Goal: Task Accomplishment & Management: Use online tool/utility

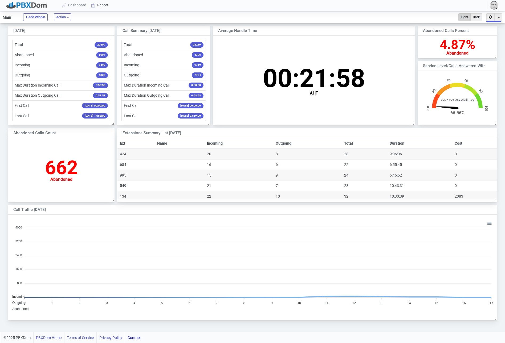
scroll to position [52, 79]
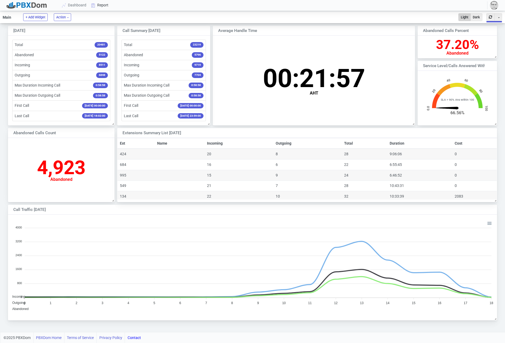
scroll to position [52, 79]
click at [99, 6] on link "Report" at bounding box center [100, 5] width 22 height 10
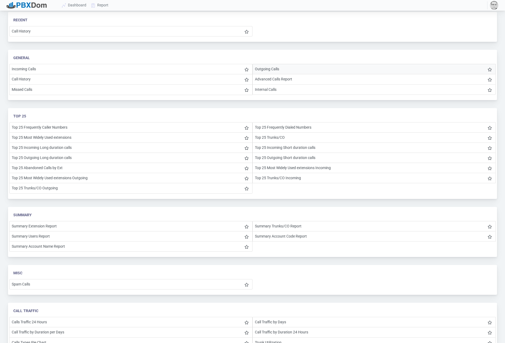
click at [286, 69] on li "Outgoing Calls" at bounding box center [373, 69] width 243 height 10
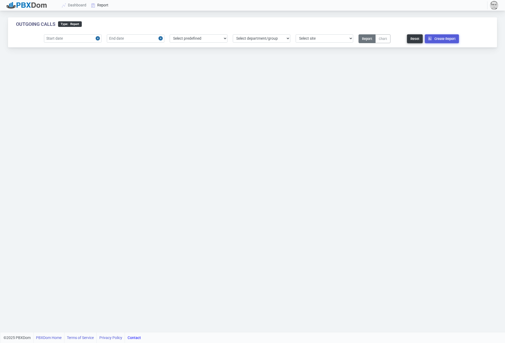
click at [103, 6] on link "Report" at bounding box center [100, 5] width 22 height 10
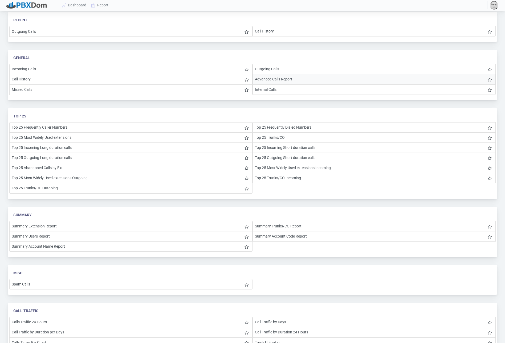
click at [281, 81] on li "Advanced Calls Report" at bounding box center [373, 79] width 243 height 10
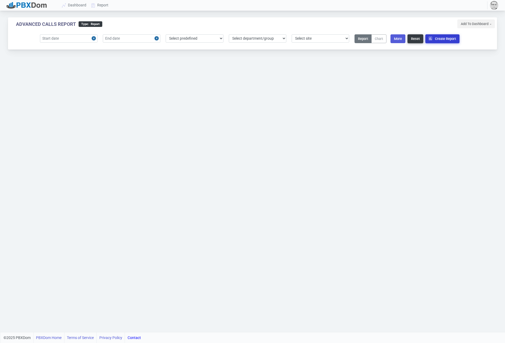
click at [448, 38] on button "Create Report" at bounding box center [442, 38] width 34 height 9
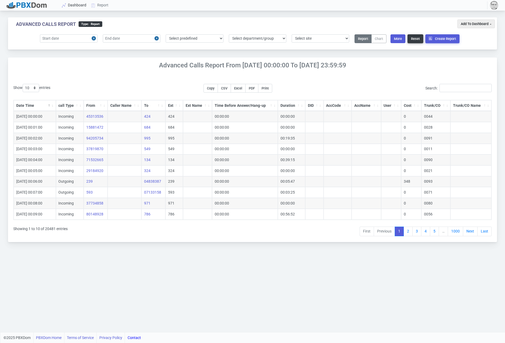
click at [83, 6] on link "Dashboard" at bounding box center [74, 5] width 29 height 10
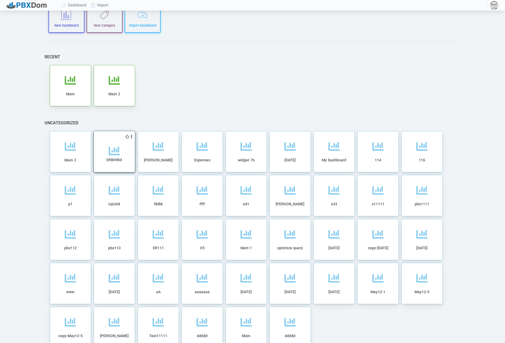
scroll to position [50, 0]
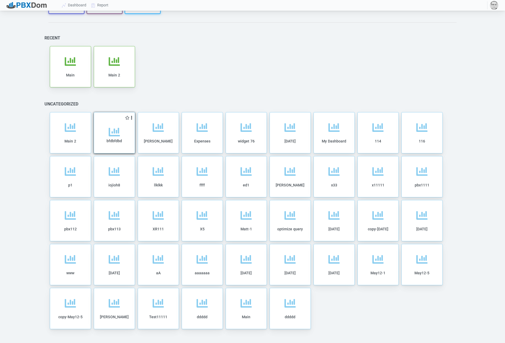
click at [113, 138] on div "bfdbfdbd" at bounding box center [114, 139] width 30 height 27
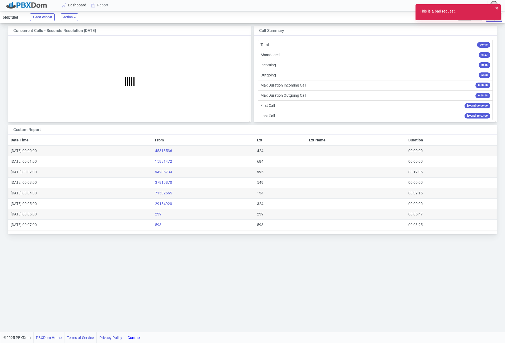
click at [77, 3] on link "Dashboard" at bounding box center [74, 5] width 29 height 10
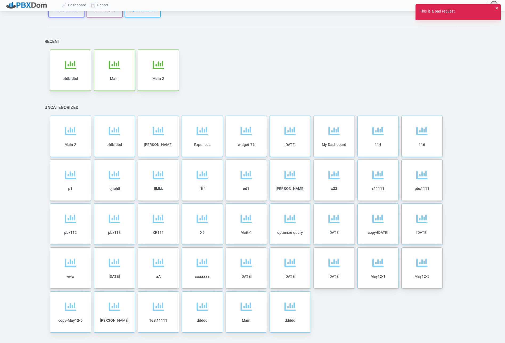
scroll to position [47, 0]
click at [292, 135] on icon at bounding box center [289, 134] width 11 height 11
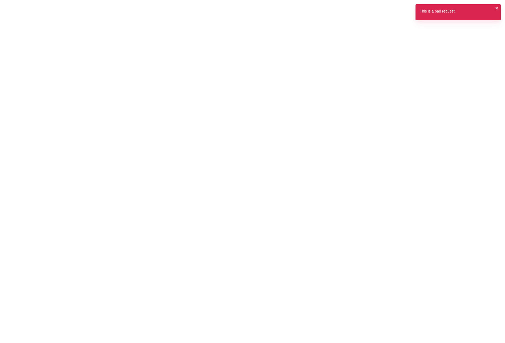
click at [495, 6] on div "This is a bad request. ✖︎" at bounding box center [457, 12] width 85 height 16
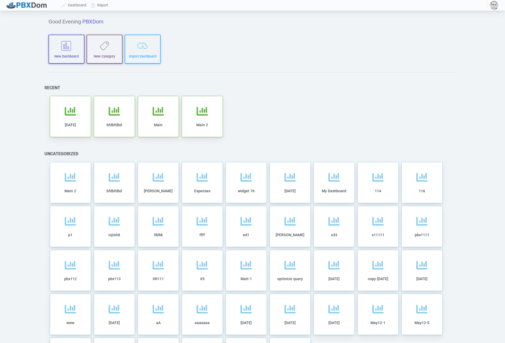
scroll to position [2, 0]
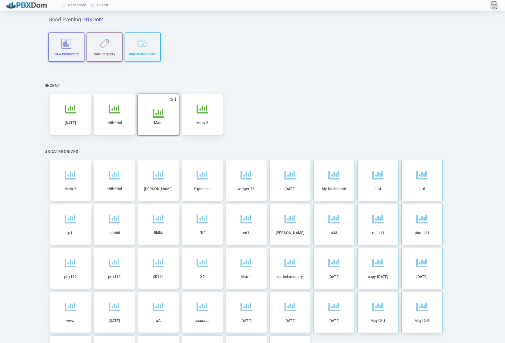
click at [161, 124] on span "Main" at bounding box center [158, 122] width 9 height 4
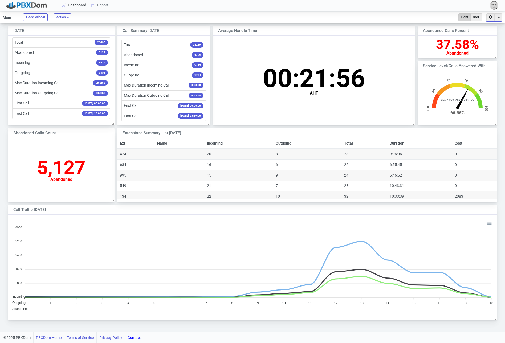
click at [73, 6] on link "Dashboard" at bounding box center [74, 5] width 29 height 10
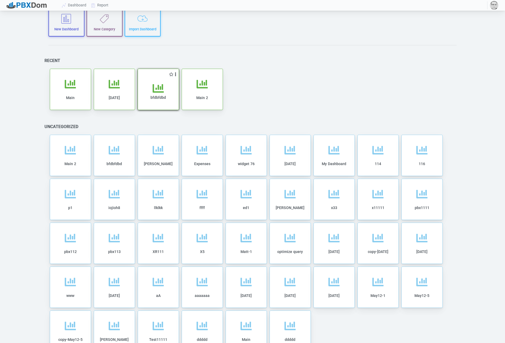
scroll to position [61, 0]
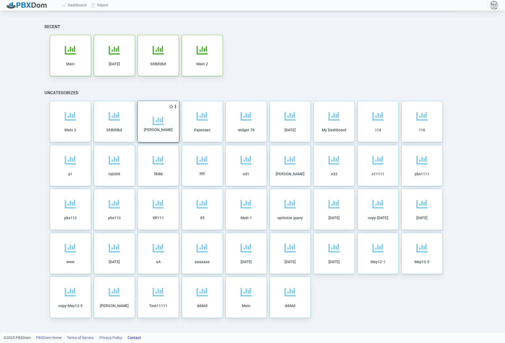
click at [158, 118] on icon at bounding box center [158, 120] width 11 height 11
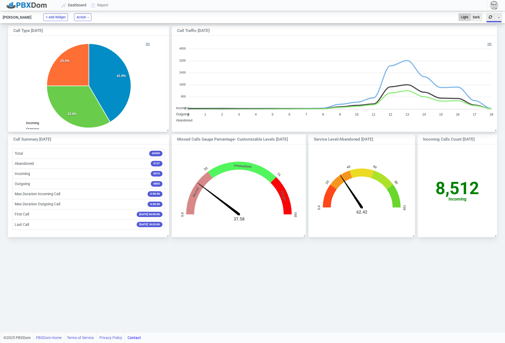
click at [75, 5] on link "Dashboard" at bounding box center [74, 5] width 29 height 10
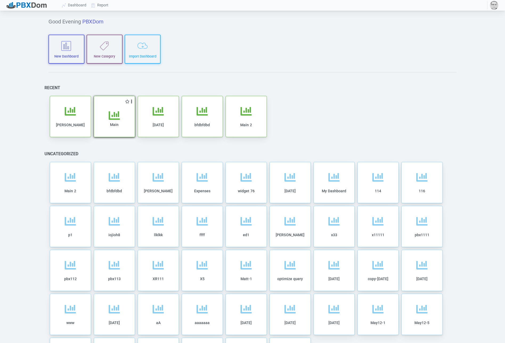
click at [104, 117] on div "Main" at bounding box center [114, 123] width 30 height 27
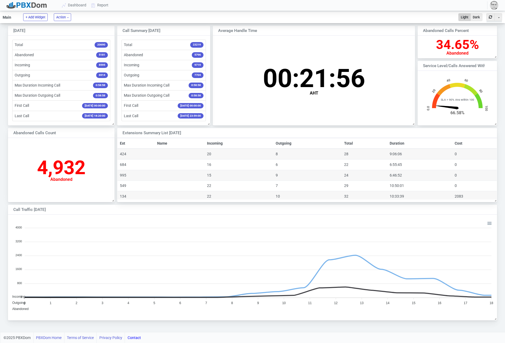
scroll to position [52, 79]
